Goal: Transaction & Acquisition: Subscribe to service/newsletter

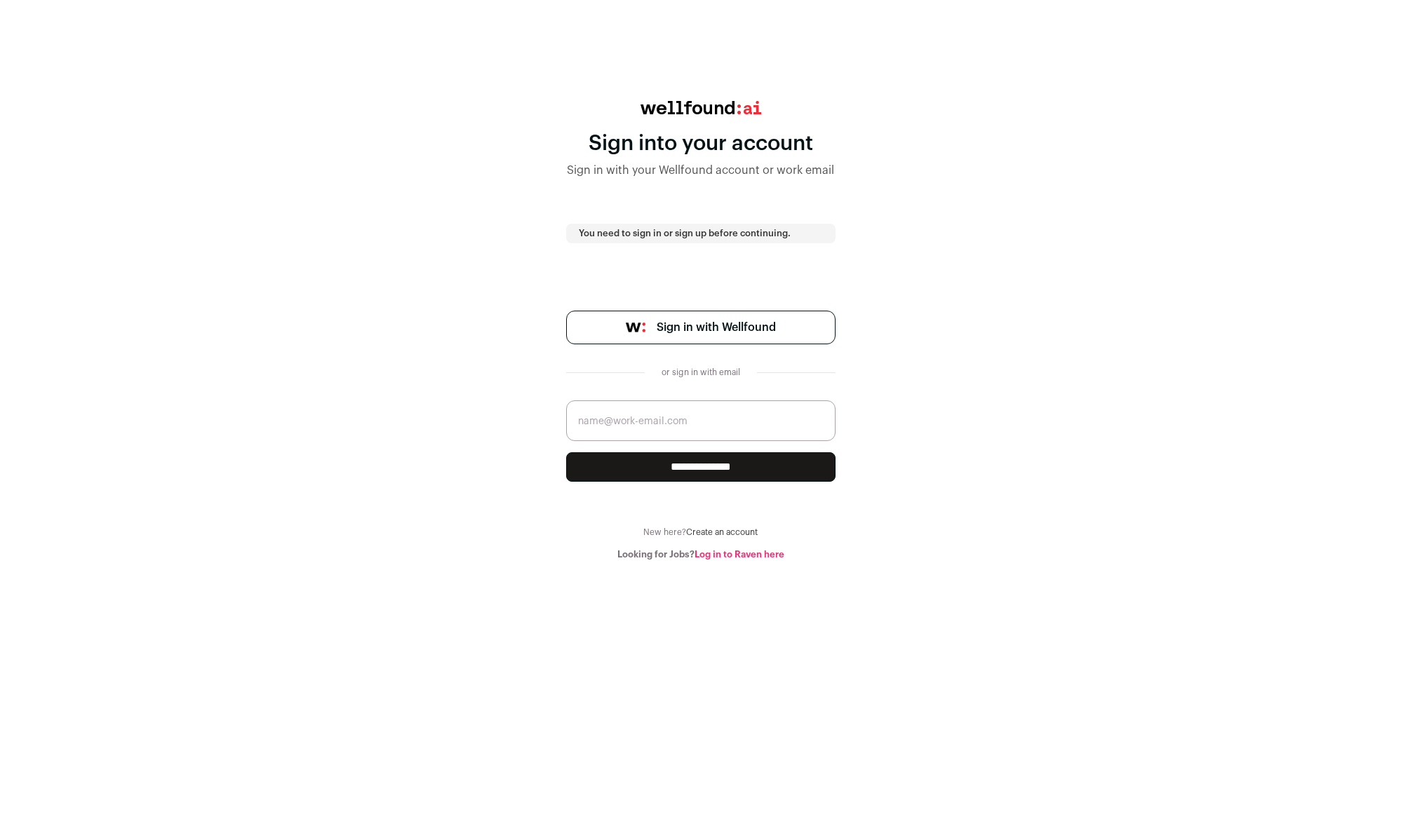
click at [702, 416] on input "email" at bounding box center [701, 421] width 270 height 41
type input "[PERSON_NAME][EMAIL_ADDRESS][DOMAIN_NAME]"
click at [705, 470] on input "**********" at bounding box center [701, 467] width 270 height 30
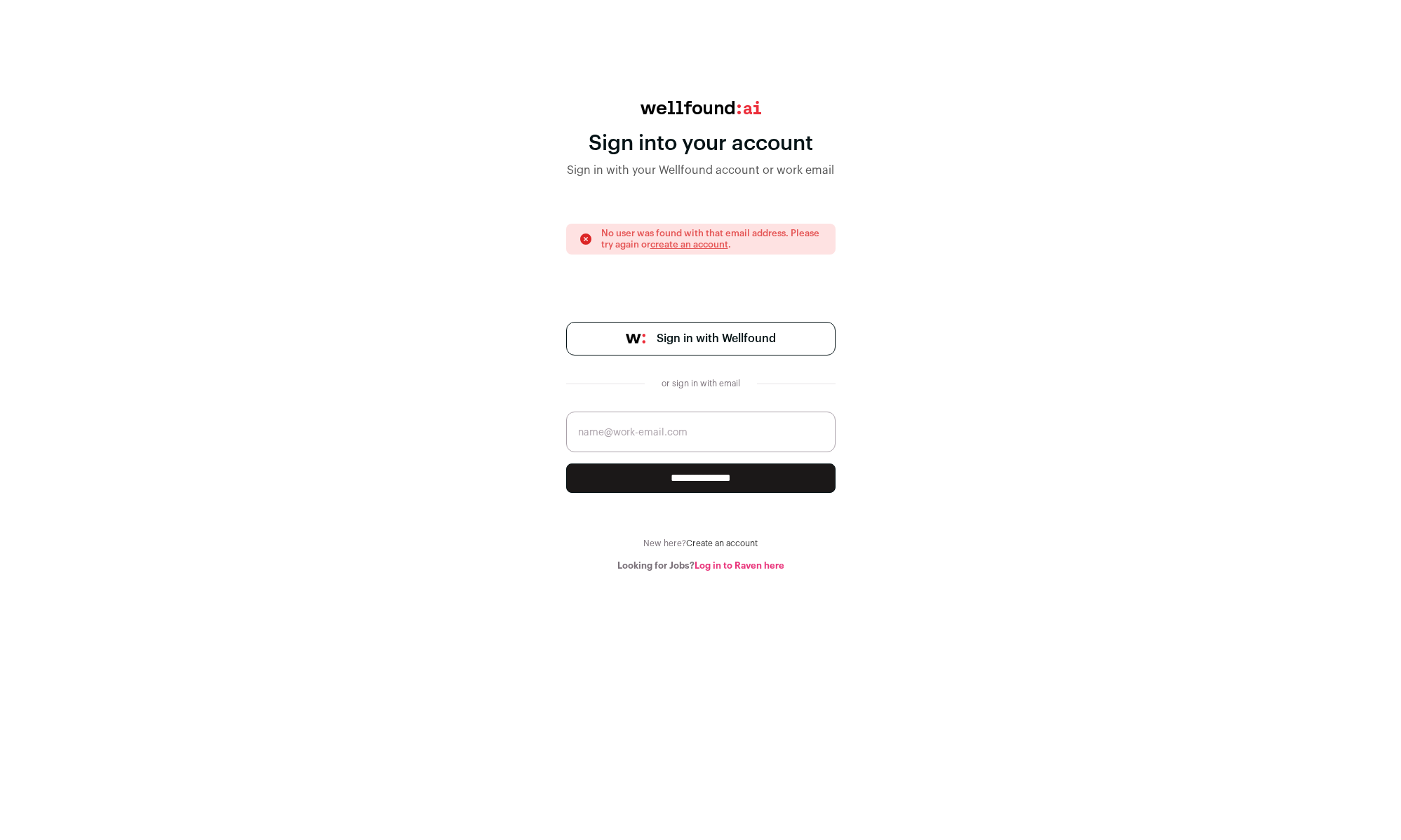
click at [700, 241] on link "create an account" at bounding box center [689, 244] width 78 height 9
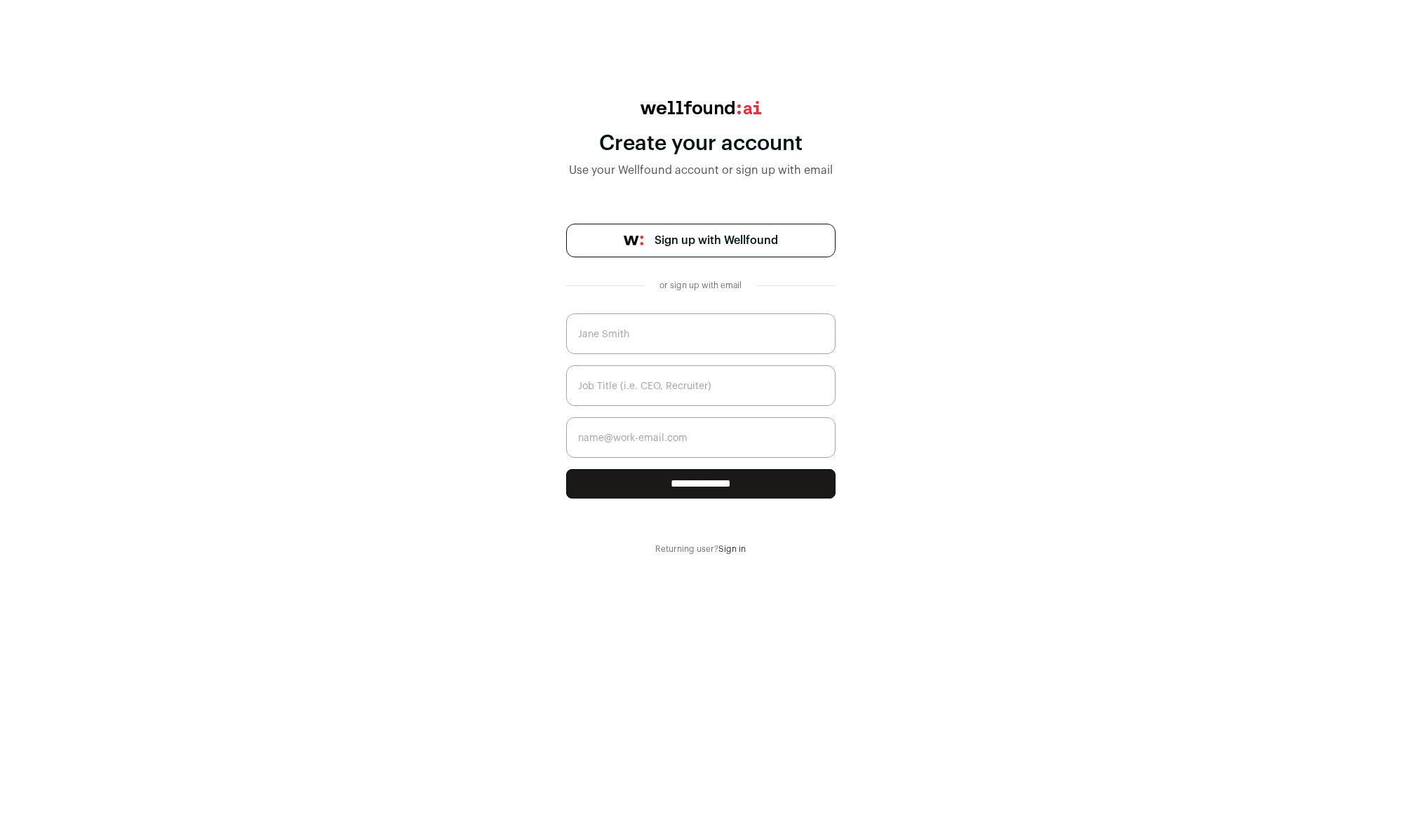
click at [667, 343] on input "text" at bounding box center [701, 334] width 270 height 41
type input "[PERSON_NAME]"
type input "[PERSON_NAME][EMAIL_ADDRESS][DOMAIN_NAME]"
click at [661, 386] on input "text" at bounding box center [701, 386] width 270 height 41
type input "C"
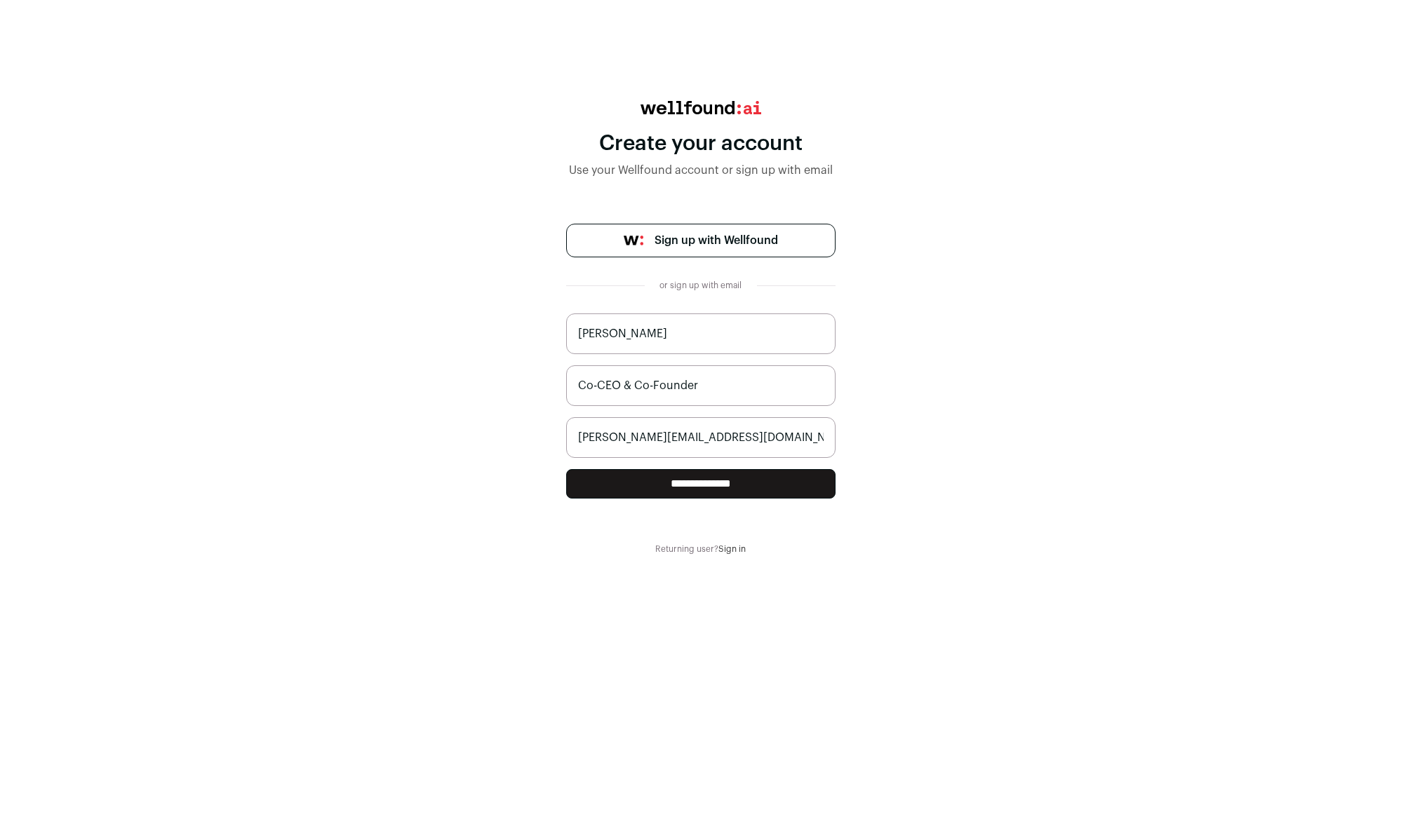
type input "Co-CEO & Co-Founder"
click at [684, 484] on input "**********" at bounding box center [701, 484] width 270 height 30
